Goal: Transaction & Acquisition: Subscribe to service/newsletter

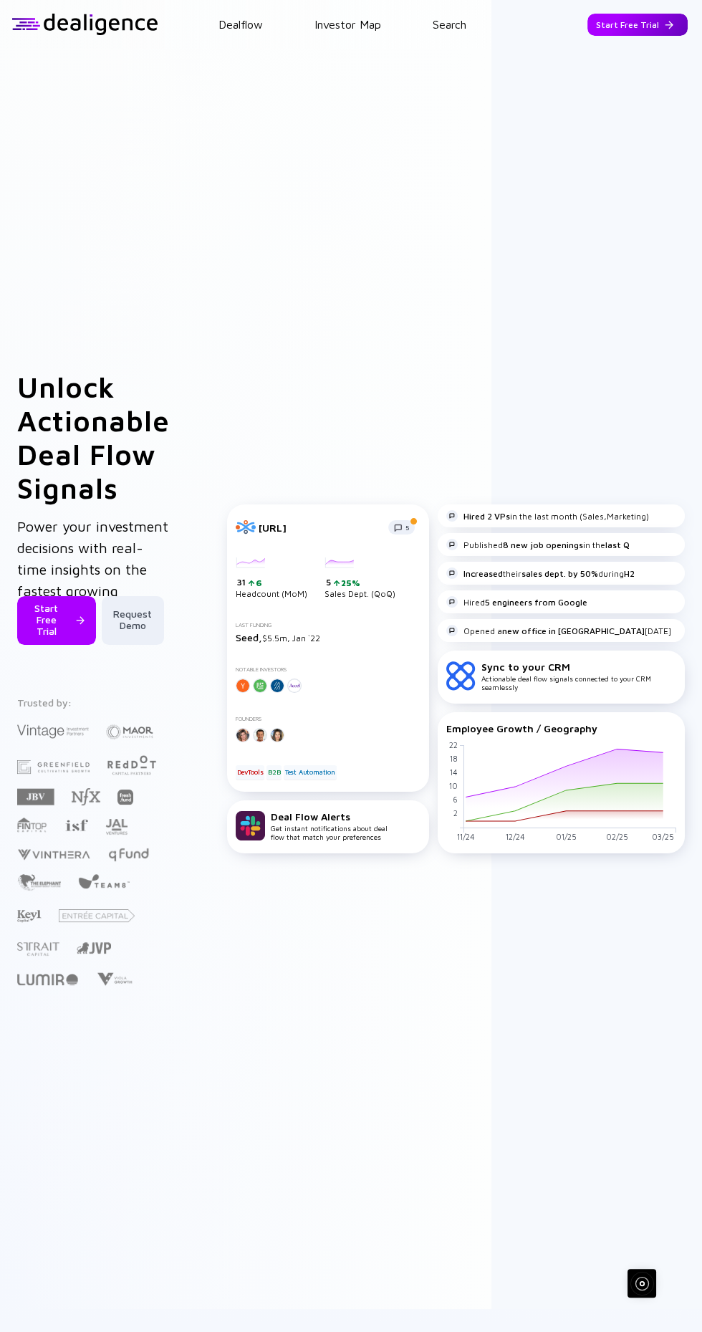
click at [608, 24] on div "Start Free Trial" at bounding box center [638, 25] width 100 height 22
click at [660, 22] on div "Start Free Trial" at bounding box center [638, 25] width 100 height 22
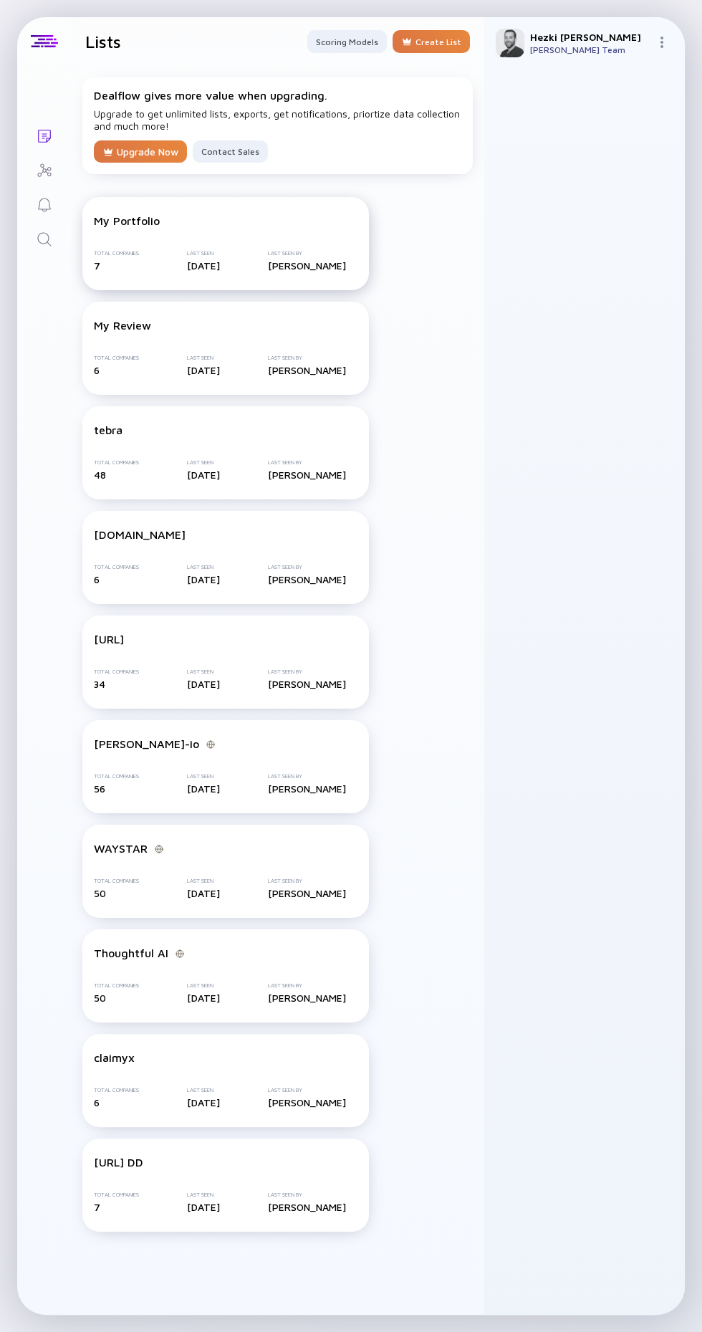
click at [299, 253] on div "Last Seen By" at bounding box center [307, 253] width 78 height 6
